Goal: Book appointment/travel/reservation

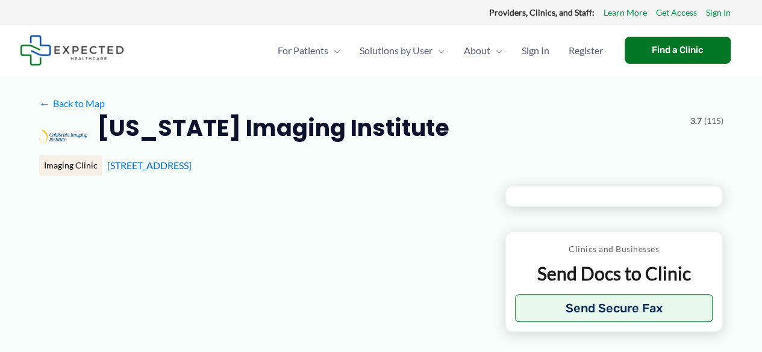
type input "**********"
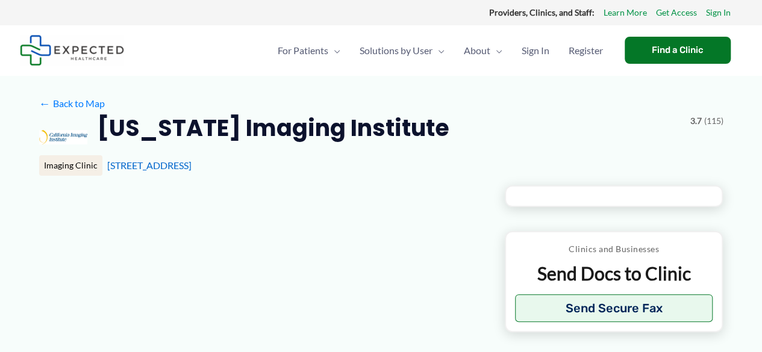
type input "**********"
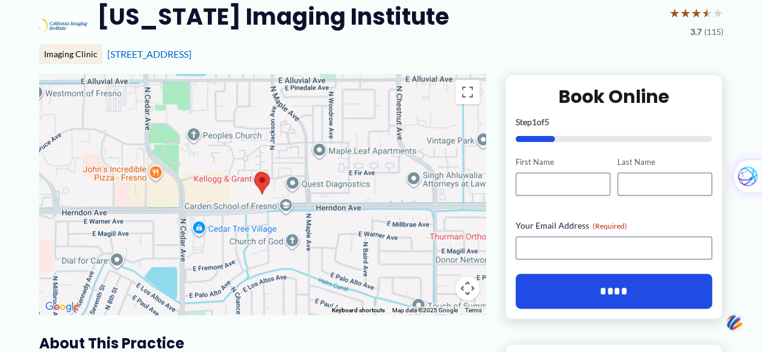
scroll to position [171, 0]
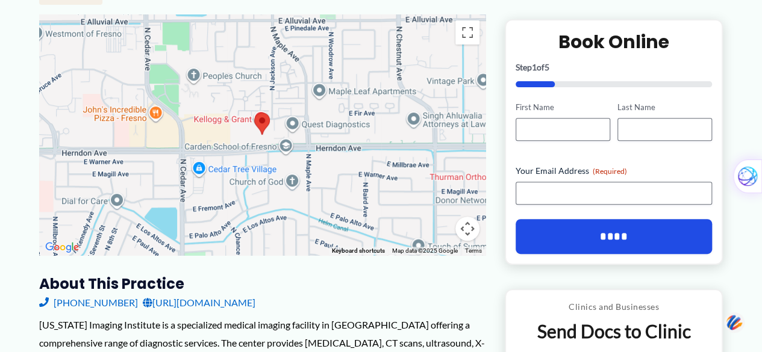
click at [262, 123] on img at bounding box center [261, 124] width 25 height 32
